Goal: Check status

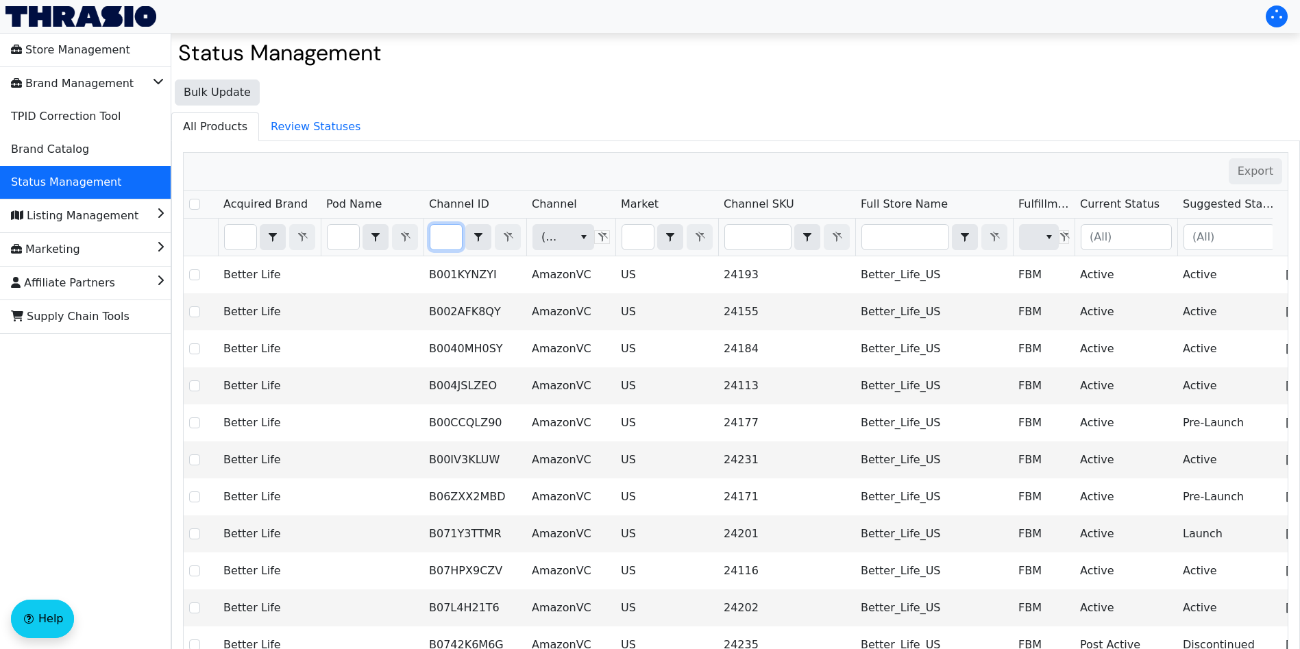
click at [443, 238] on input "Filter" at bounding box center [446, 237] width 32 height 25
type input "B072W834QG"
checkbox input "true"
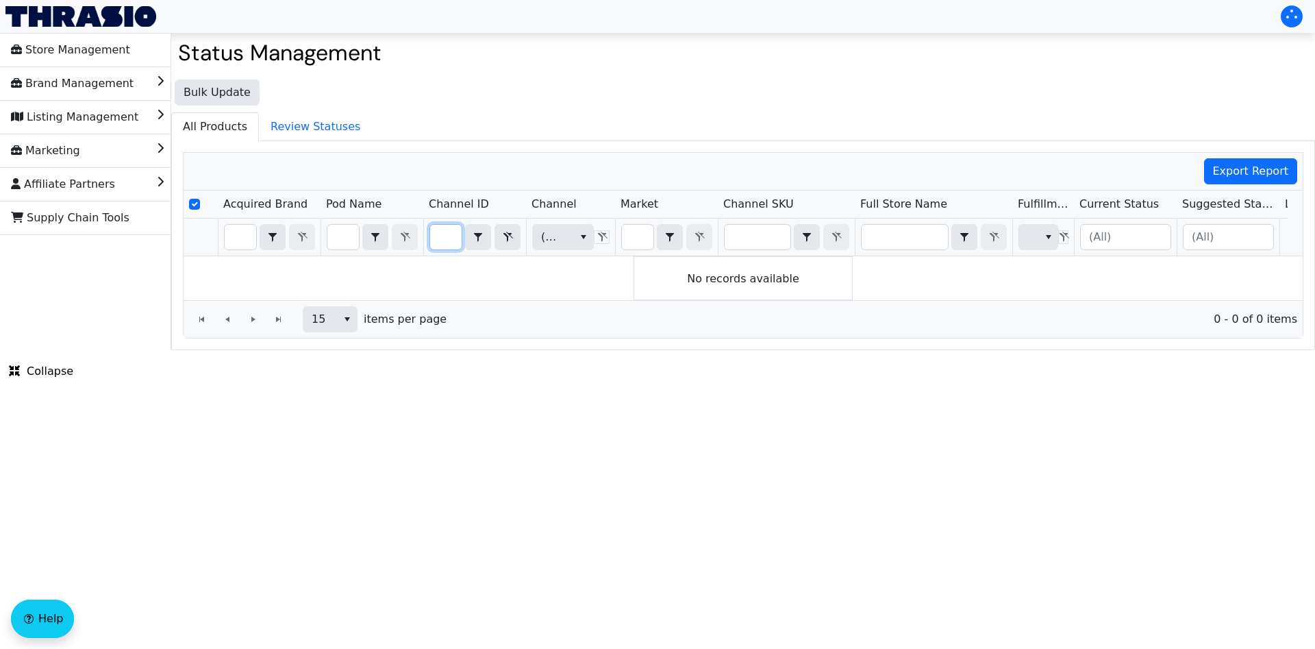
scroll to position [0, 25]
type input "B072W834QG"
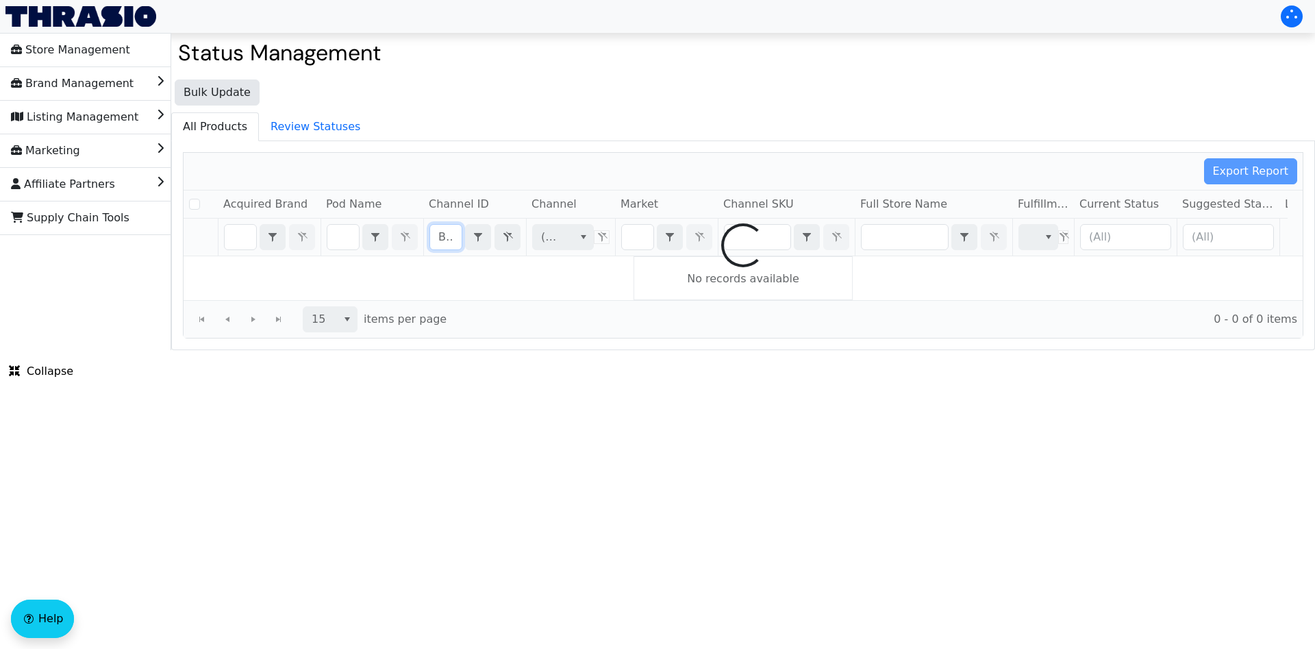
checkbox input "false"
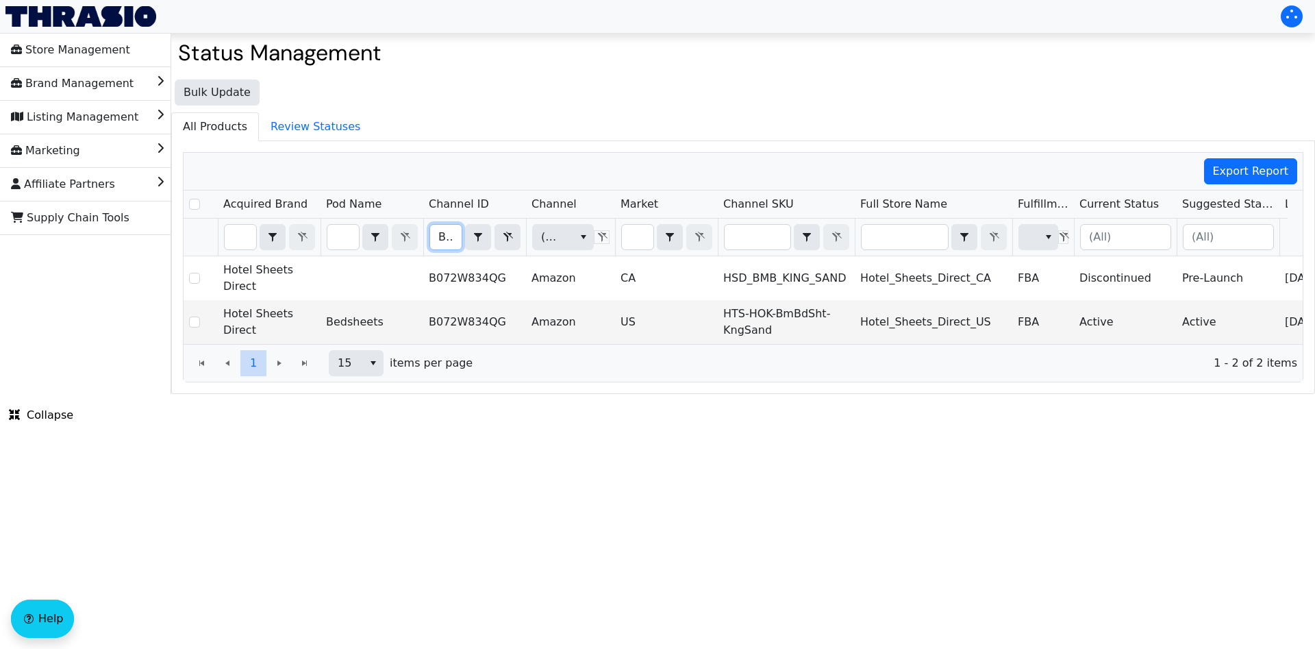
type input "B072W834QG"
drag, startPoint x: 379, startPoint y: 55, endPoint x: 177, endPoint y: 58, distance: 201.5
click at [177, 58] on div "Status Management Bulk Update All Products Review Statuses Export Report Acquir…" at bounding box center [743, 217] width 1144 height 354
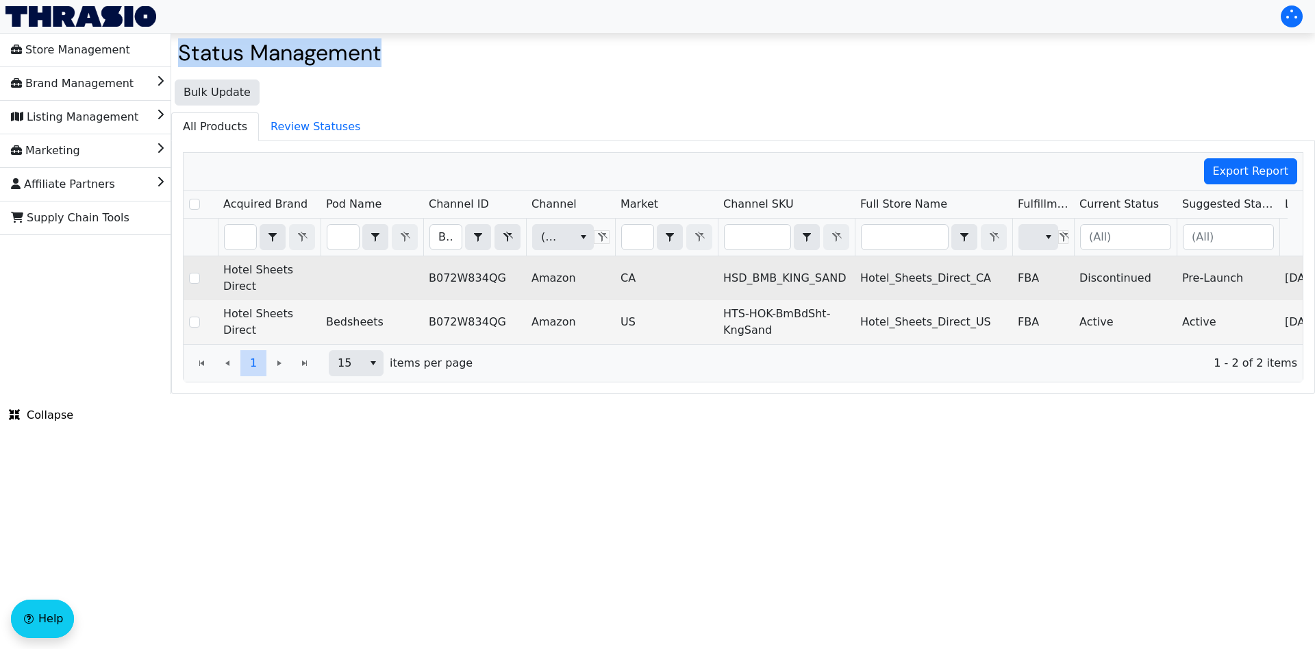
copy h2 "Status Management"
